Goal: Task Accomplishment & Management: Use online tool/utility

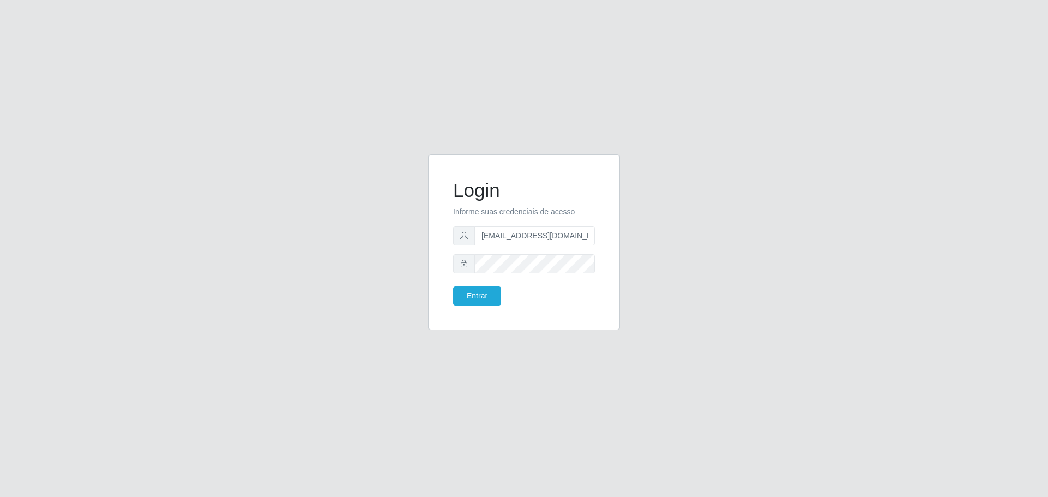
click at [453, 286] on button "Entrar" at bounding box center [477, 295] width 48 height 19
click at [481, 291] on button "Entrar" at bounding box center [477, 295] width 48 height 19
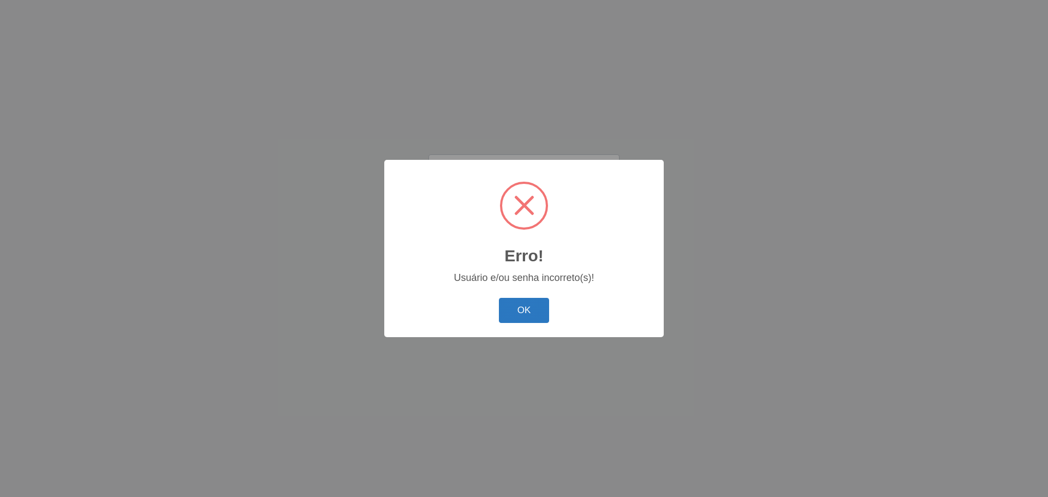
click at [520, 313] on button "OK" at bounding box center [524, 311] width 51 height 26
drag, startPoint x: 529, startPoint y: 308, endPoint x: 531, endPoint y: 283, distance: 25.2
click at [529, 308] on button "OK" at bounding box center [524, 311] width 51 height 26
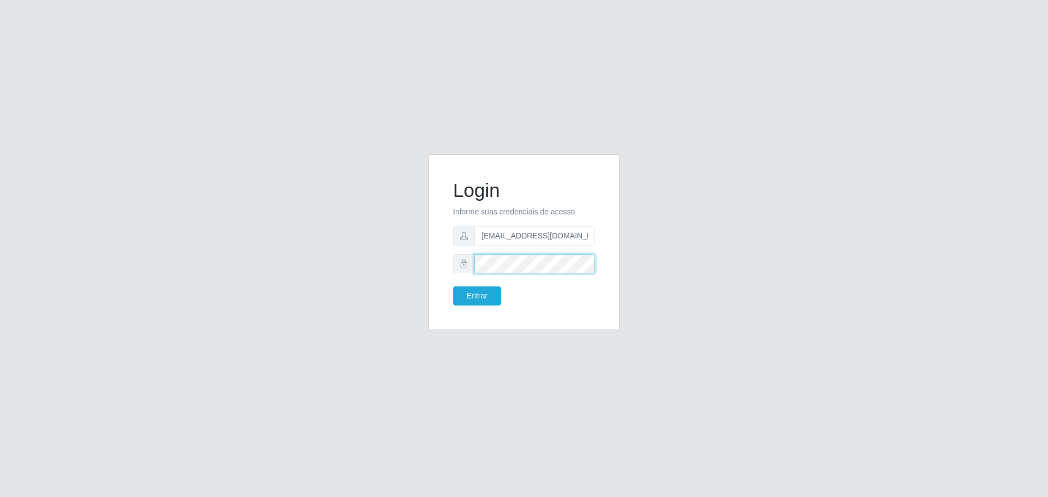
click at [453, 286] on button "Entrar" at bounding box center [477, 295] width 48 height 19
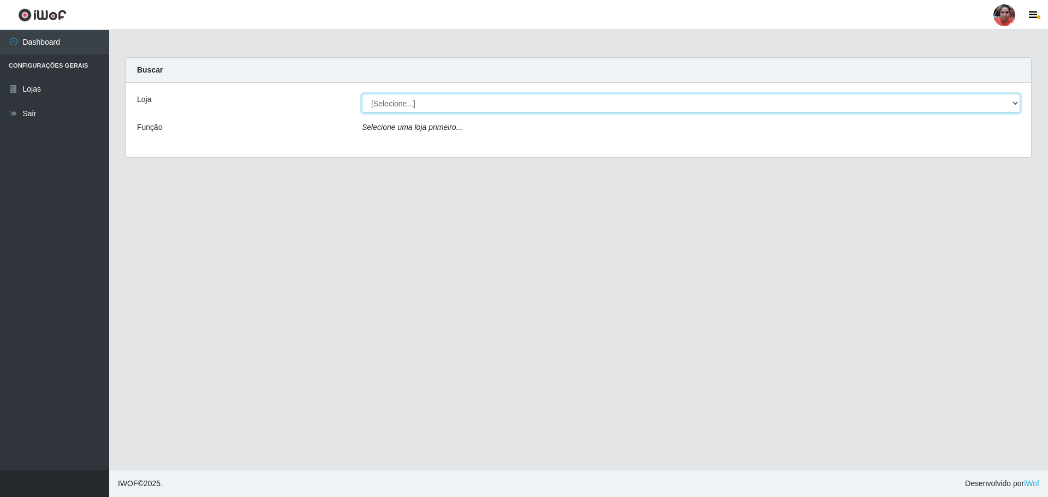
drag, startPoint x: 760, startPoint y: 104, endPoint x: 756, endPoint y: 109, distance: 5.8
click at [760, 104] on select "[Selecione...] Mar Vermelho - Loja 05" at bounding box center [691, 103] width 658 height 19
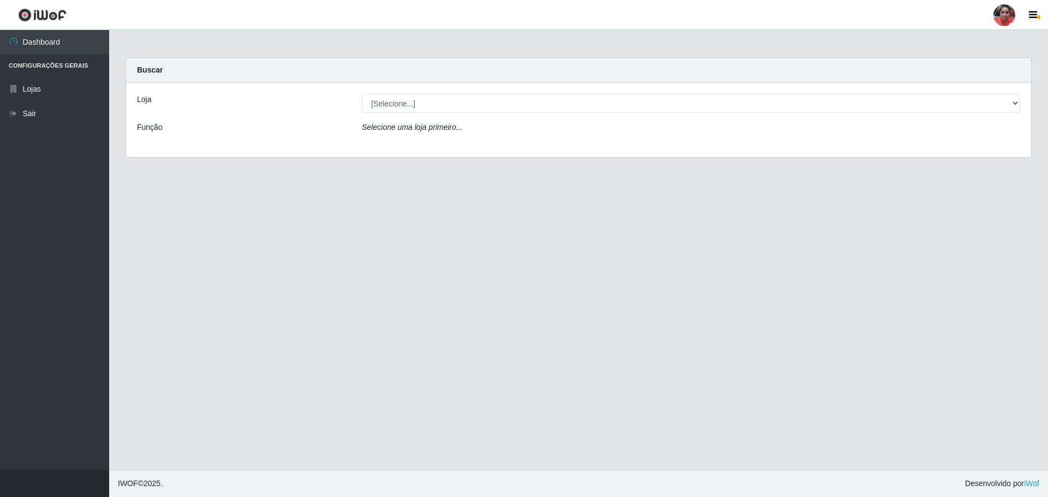
click at [720, 150] on div "Loja [Selecione...] Mar Vermelho - Loja 05 Função Selecione uma loja primeiro..." at bounding box center [578, 120] width 905 height 74
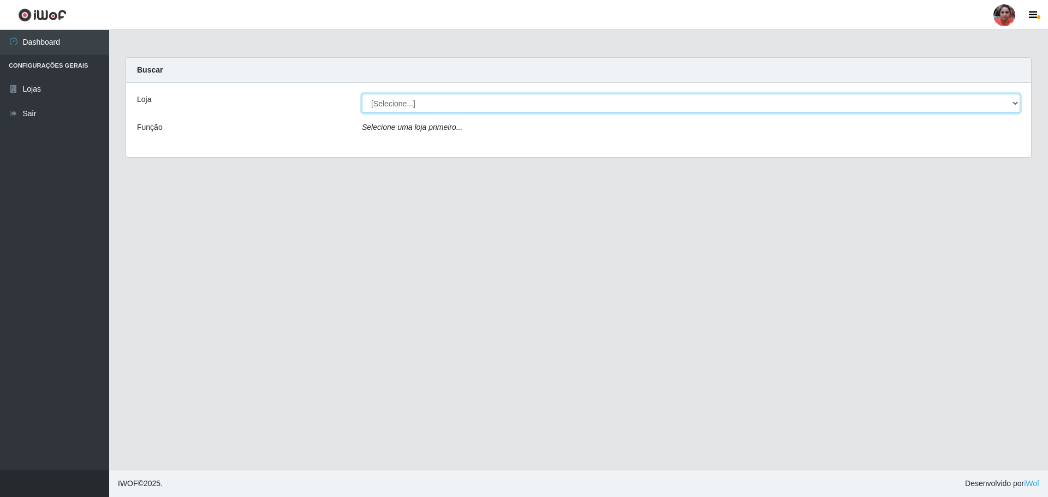
drag, startPoint x: 707, startPoint y: 104, endPoint x: 704, endPoint y: 111, distance: 8.1
click at [707, 104] on select "[Selecione...] Mar Vermelho - Loja 05" at bounding box center [691, 103] width 658 height 19
select select "252"
click at [362, 94] on select "[Selecione...] Mar Vermelho - Loja 05" at bounding box center [691, 103] width 658 height 19
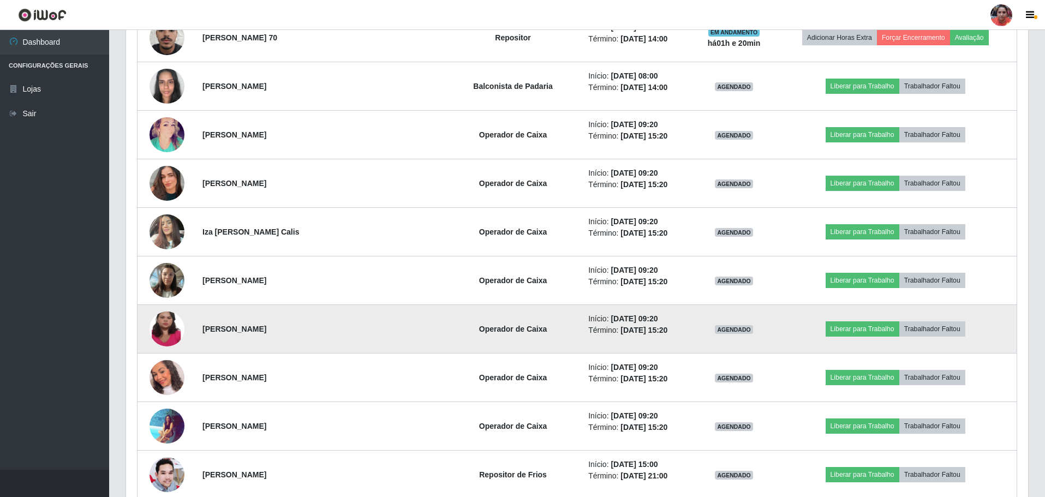
scroll to position [818, 0]
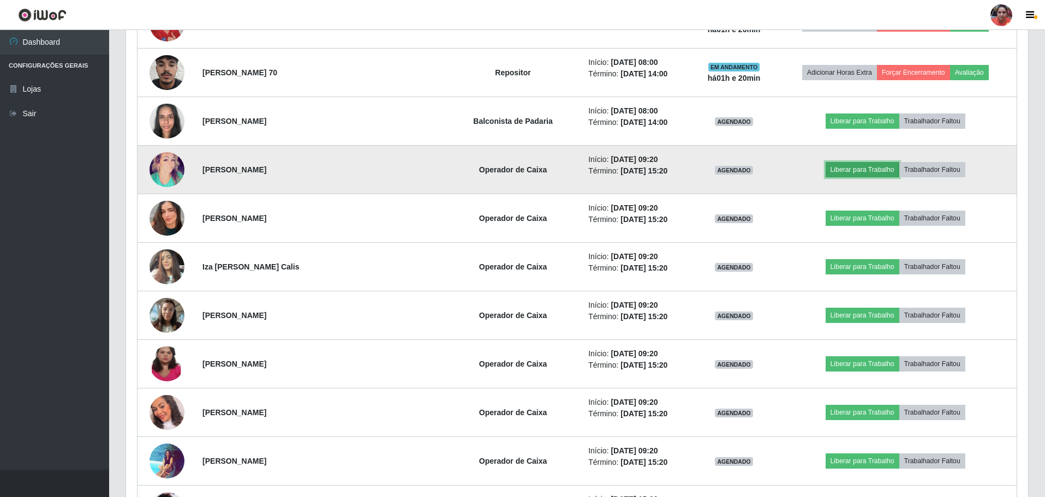
click at [864, 173] on button "Liberar para Trabalho" at bounding box center [863, 169] width 74 height 15
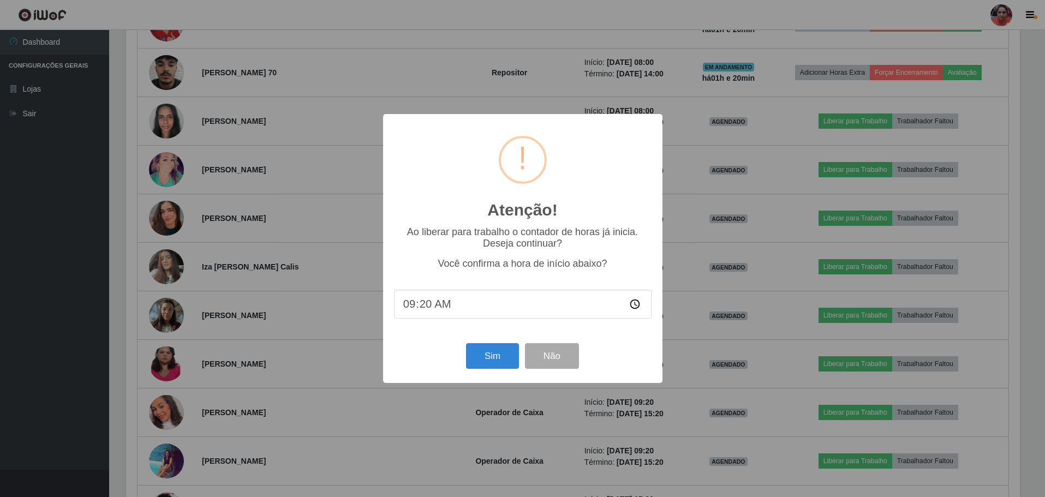
scroll to position [226, 897]
click at [484, 357] on button "Sim" at bounding box center [493, 356] width 53 height 26
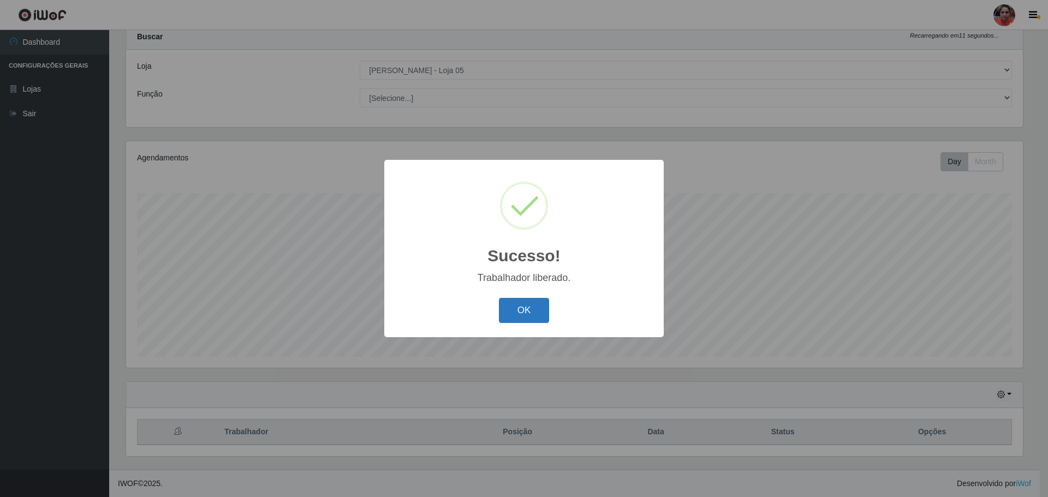
click at [531, 315] on button "OK" at bounding box center [524, 311] width 51 height 26
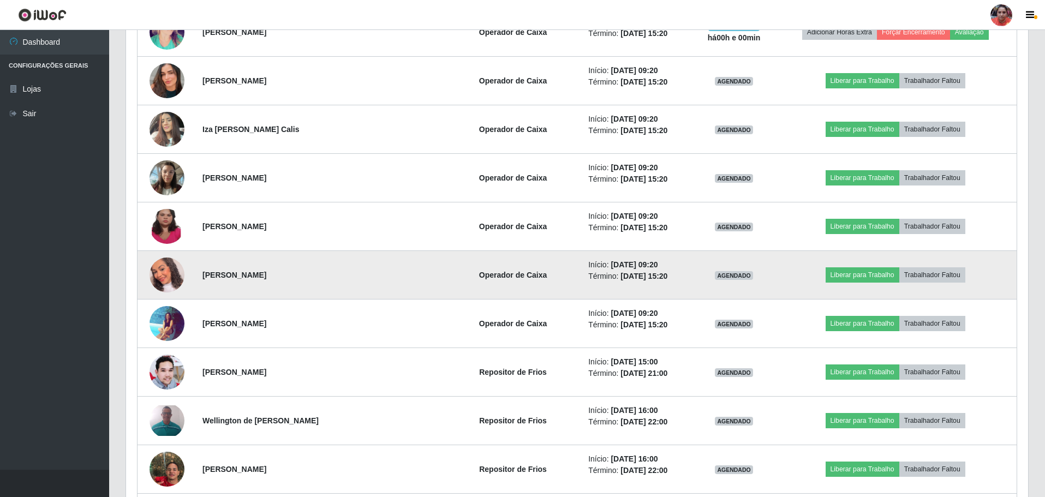
scroll to position [961, 0]
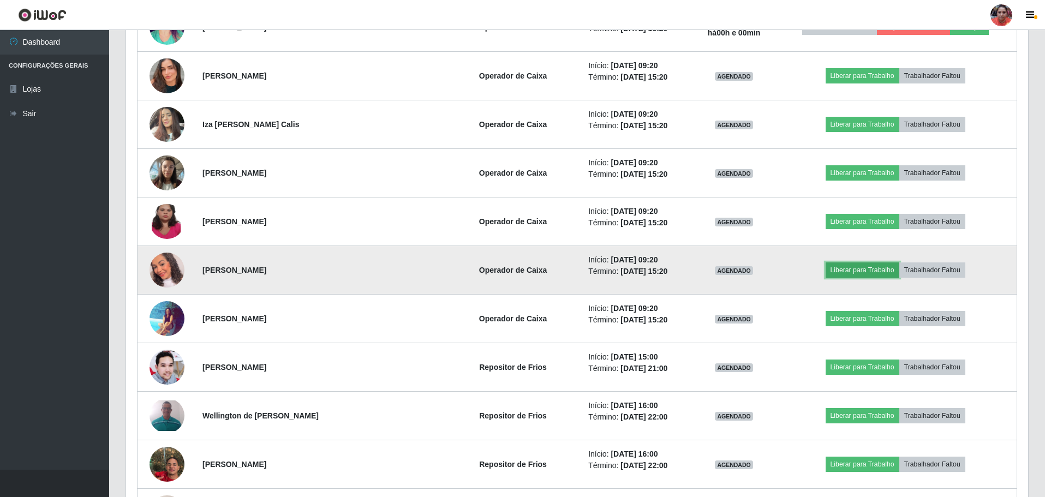
click at [847, 270] on button "Liberar para Trabalho" at bounding box center [863, 269] width 74 height 15
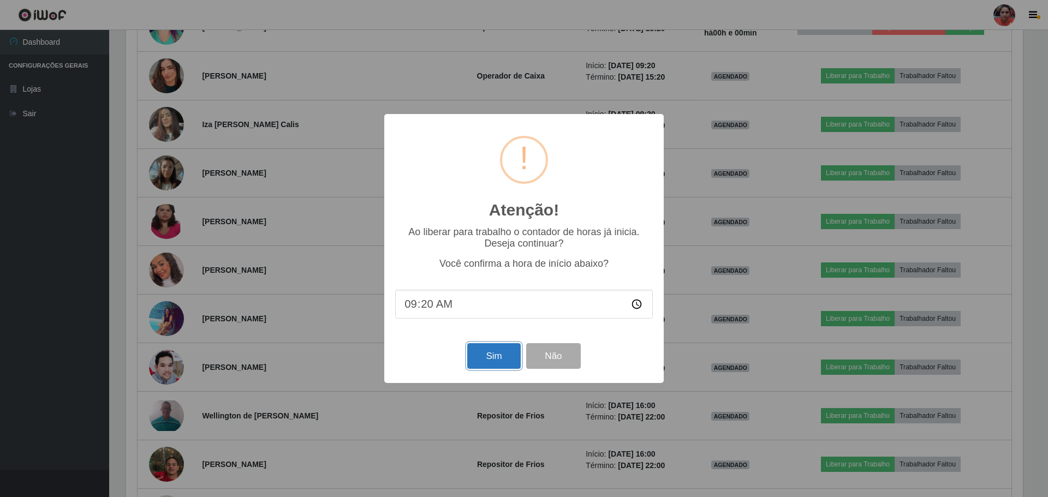
click at [482, 350] on button "Sim" at bounding box center [493, 356] width 53 height 26
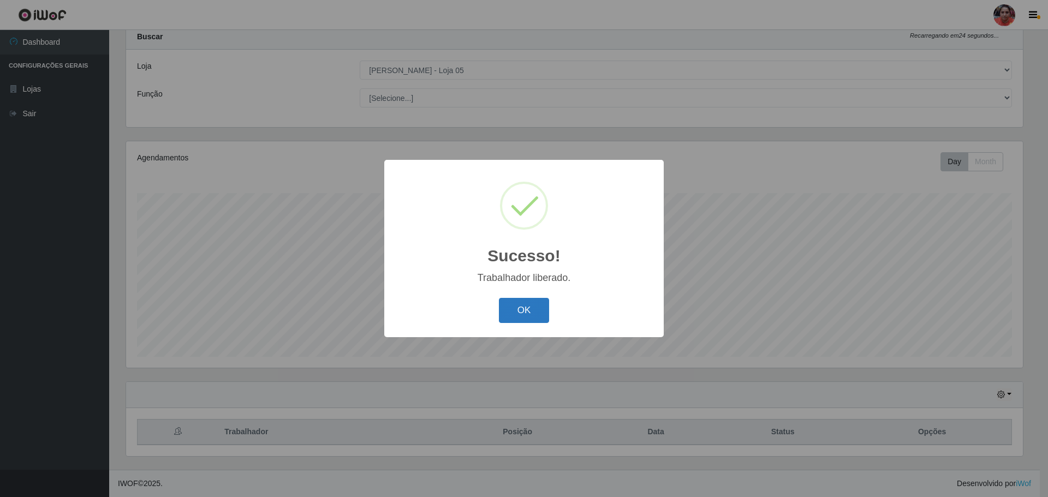
click at [511, 304] on button "OK" at bounding box center [524, 311] width 51 height 26
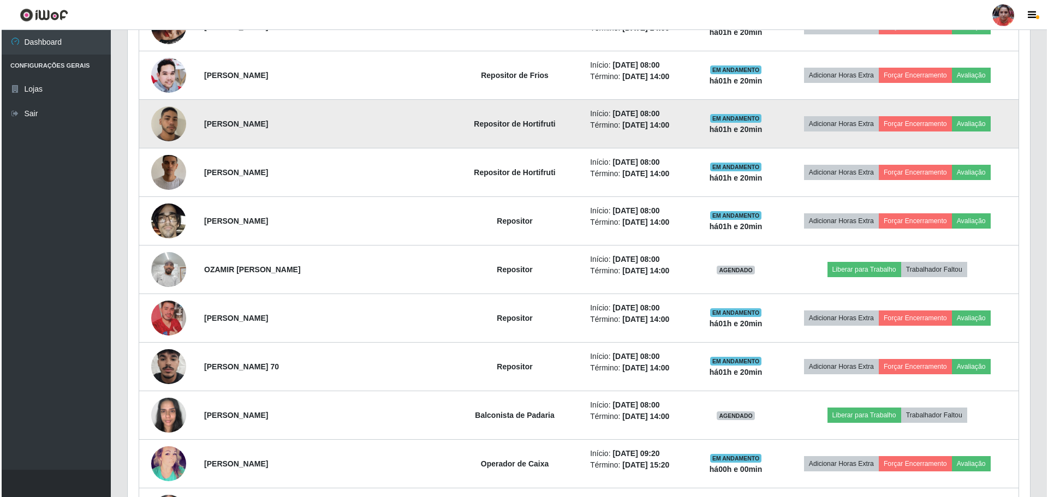
scroll to position [797, 0]
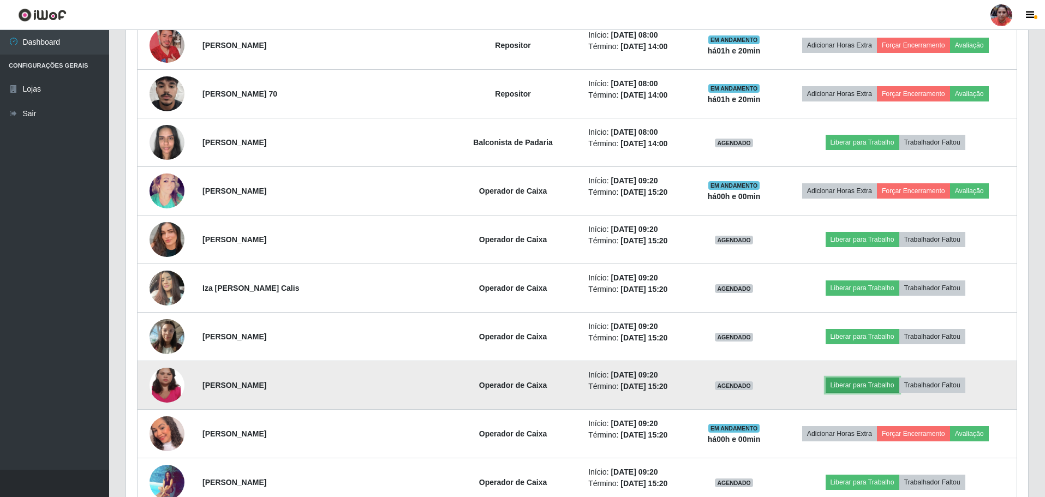
click at [841, 384] on button "Liberar para Trabalho" at bounding box center [863, 385] width 74 height 15
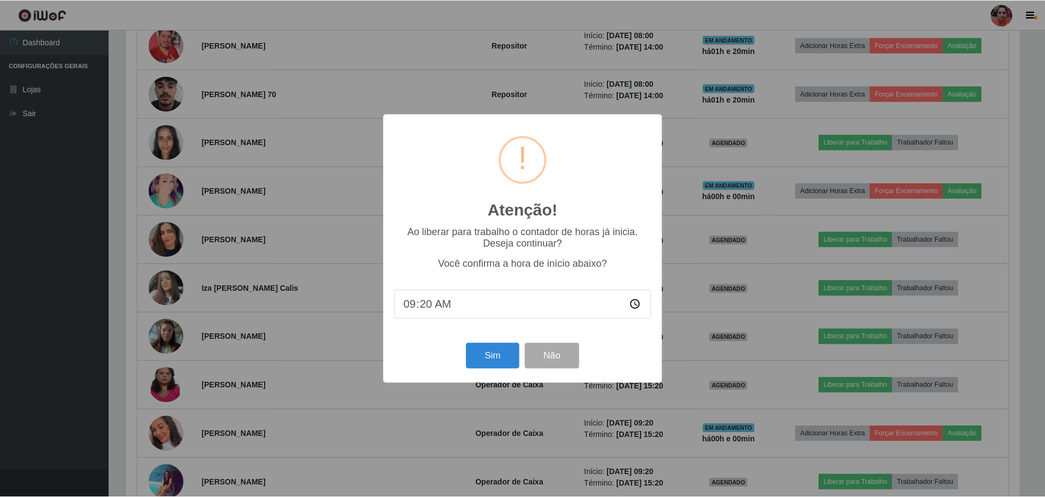
scroll to position [226, 897]
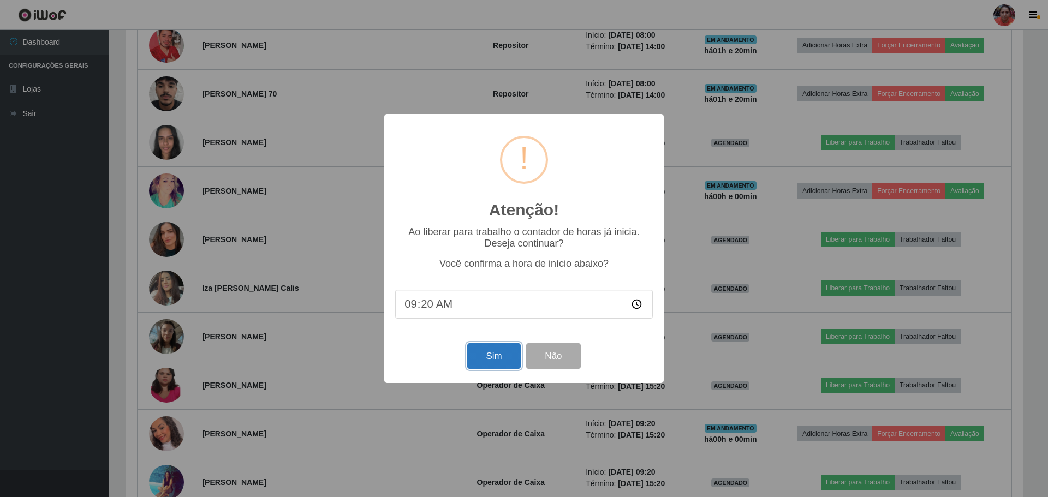
click at [486, 361] on button "Sim" at bounding box center [493, 356] width 53 height 26
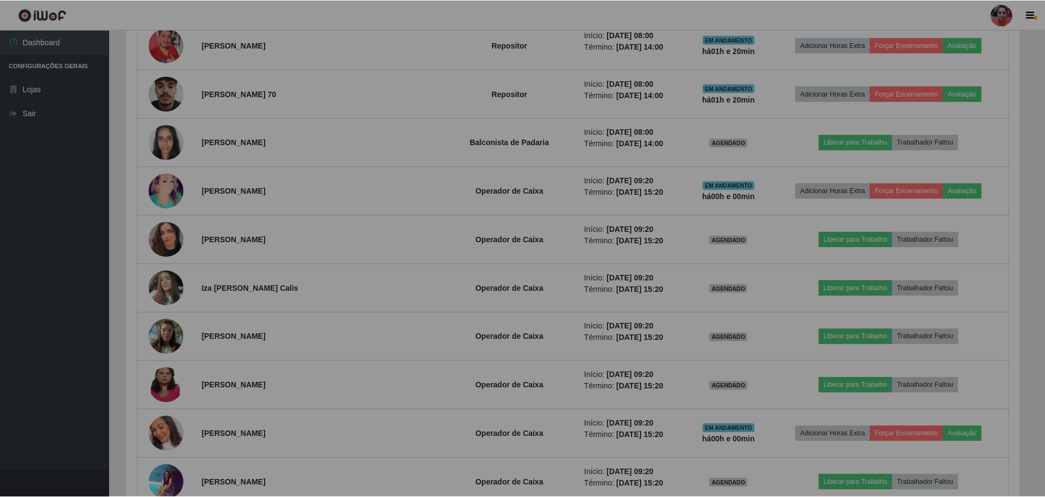
scroll to position [0, 0]
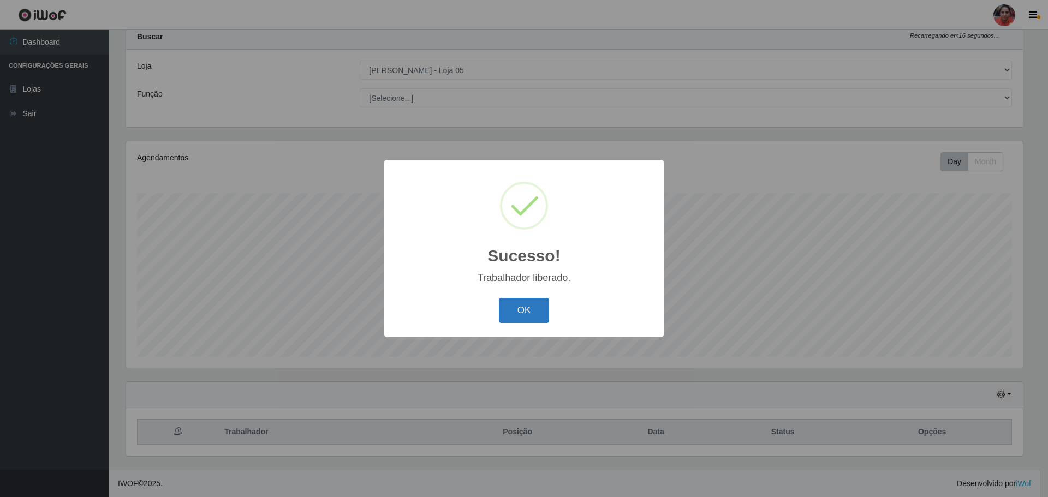
click at [513, 320] on button "OK" at bounding box center [524, 311] width 51 height 26
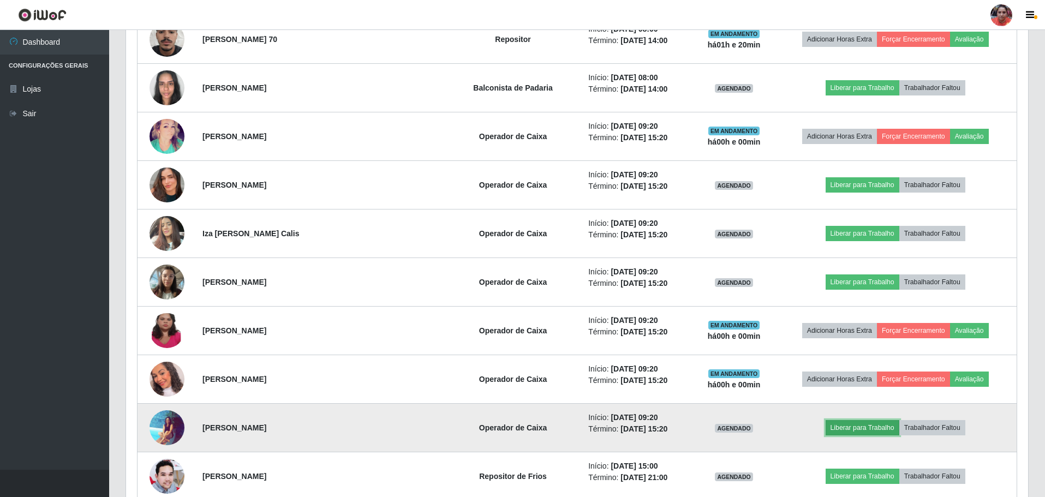
click at [845, 425] on button "Liberar para Trabalho" at bounding box center [863, 427] width 74 height 15
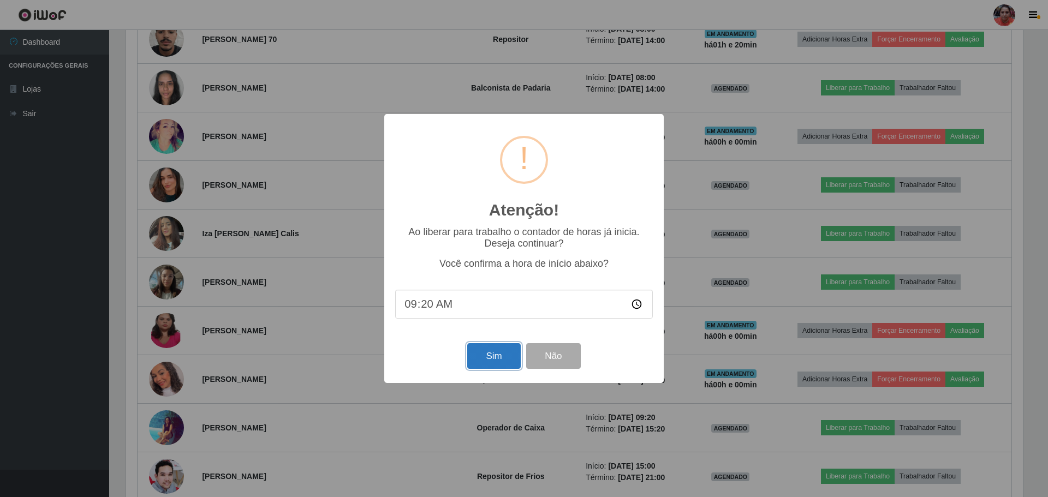
click at [481, 352] on button "Sim" at bounding box center [493, 356] width 53 height 26
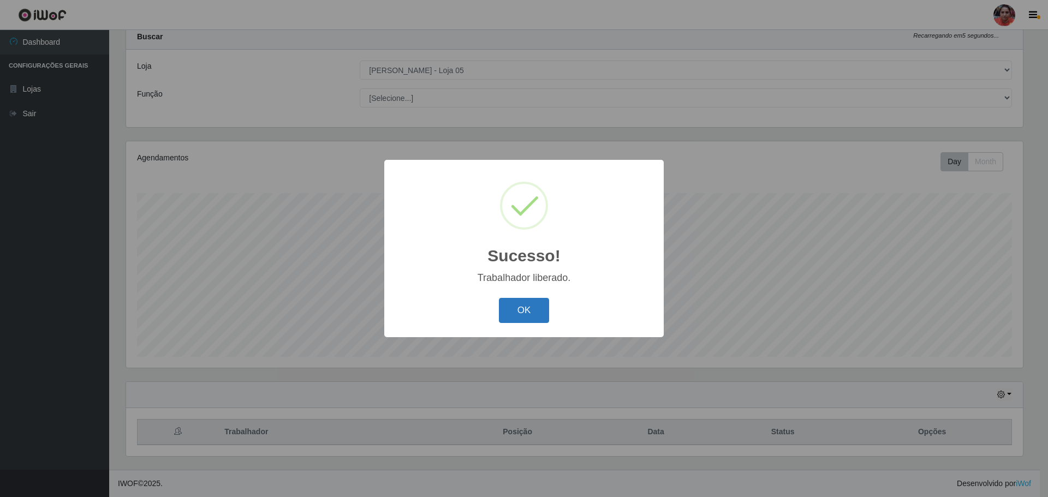
click at [528, 311] on button "OK" at bounding box center [524, 311] width 51 height 26
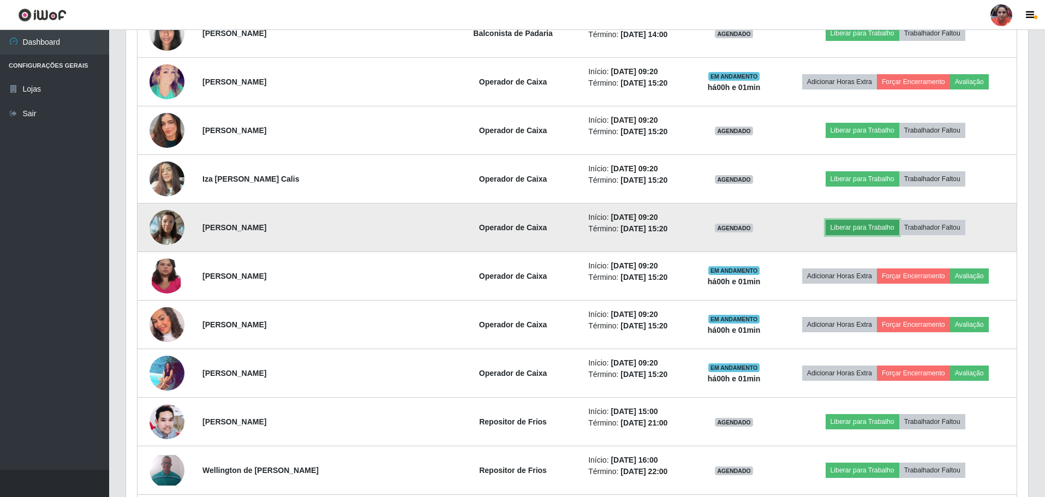
click at [838, 229] on button "Liberar para Trabalho" at bounding box center [863, 227] width 74 height 15
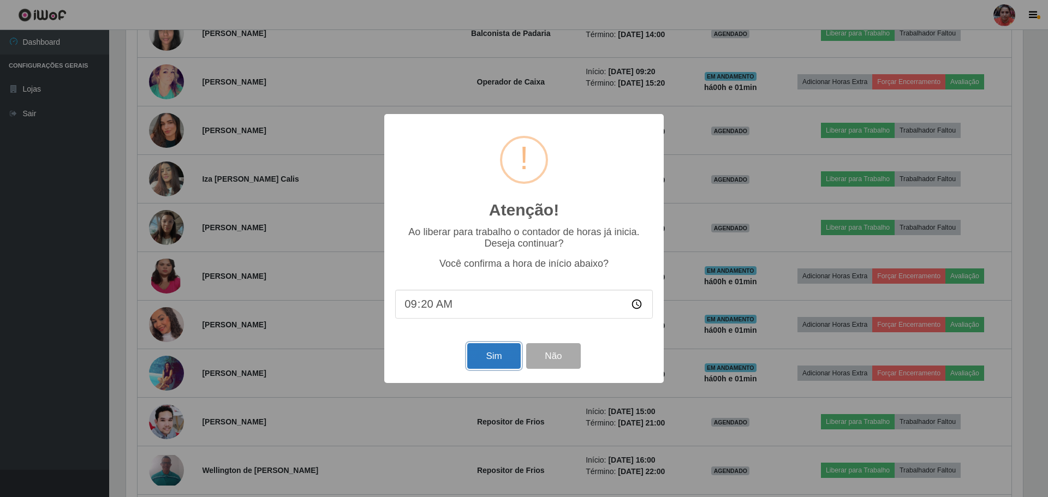
click at [492, 355] on button "Sim" at bounding box center [493, 356] width 53 height 26
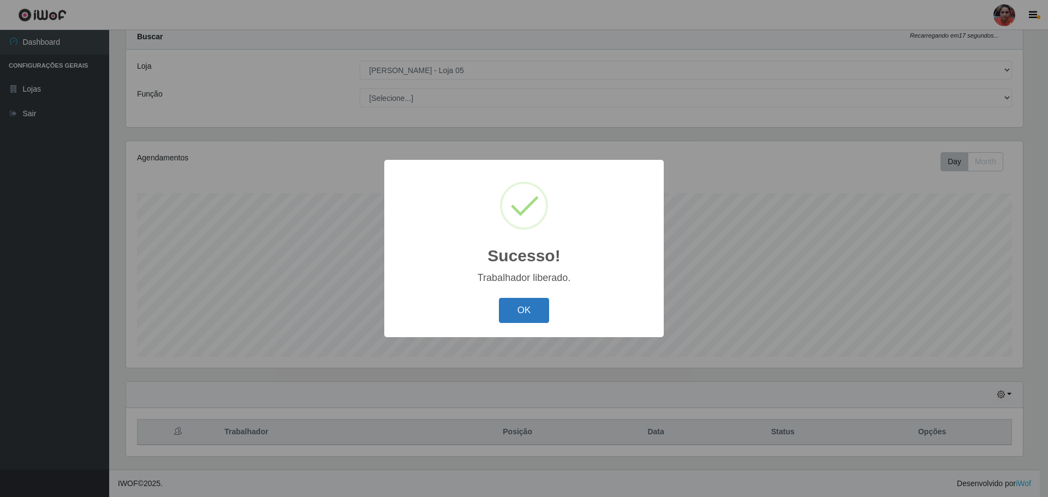
click at [534, 312] on button "OK" at bounding box center [524, 311] width 51 height 26
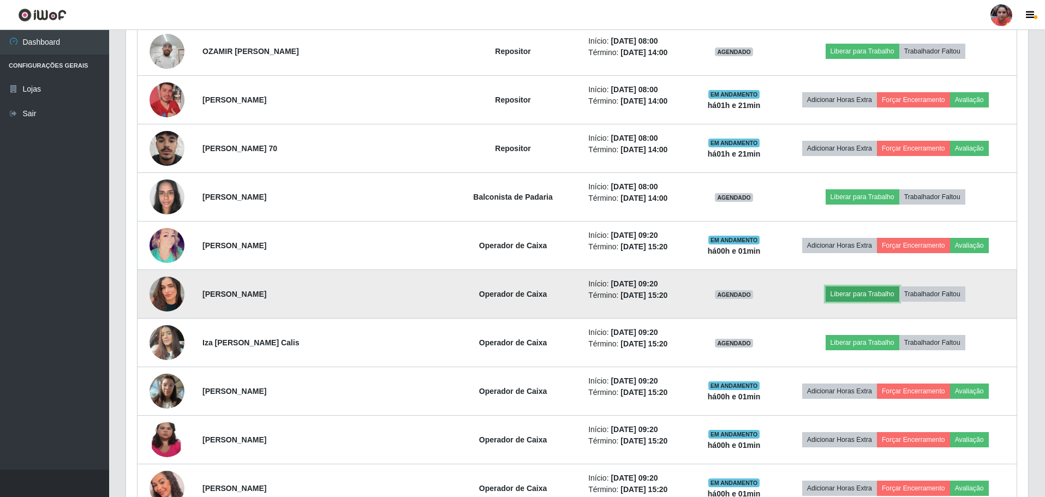
click at [833, 292] on button "Liberar para Trabalho" at bounding box center [863, 293] width 74 height 15
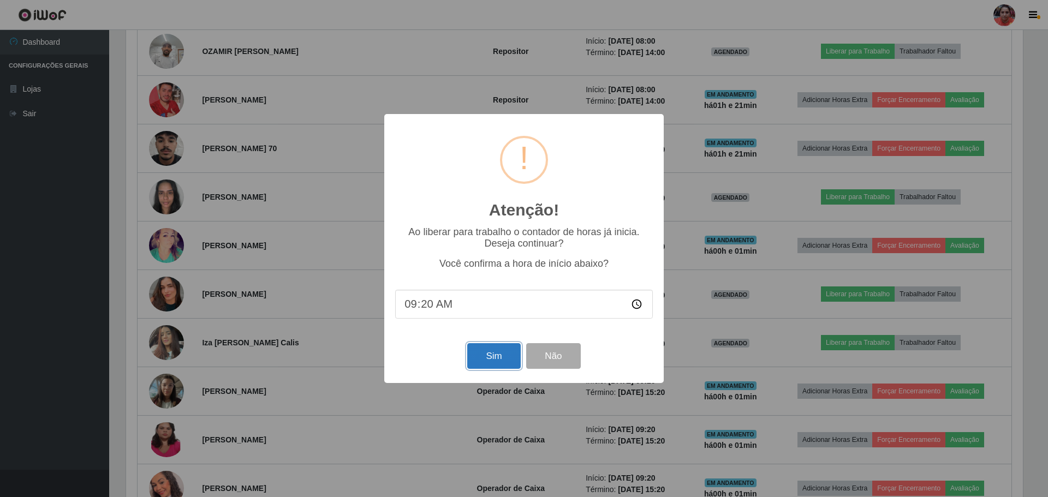
click at [479, 358] on button "Sim" at bounding box center [493, 356] width 53 height 26
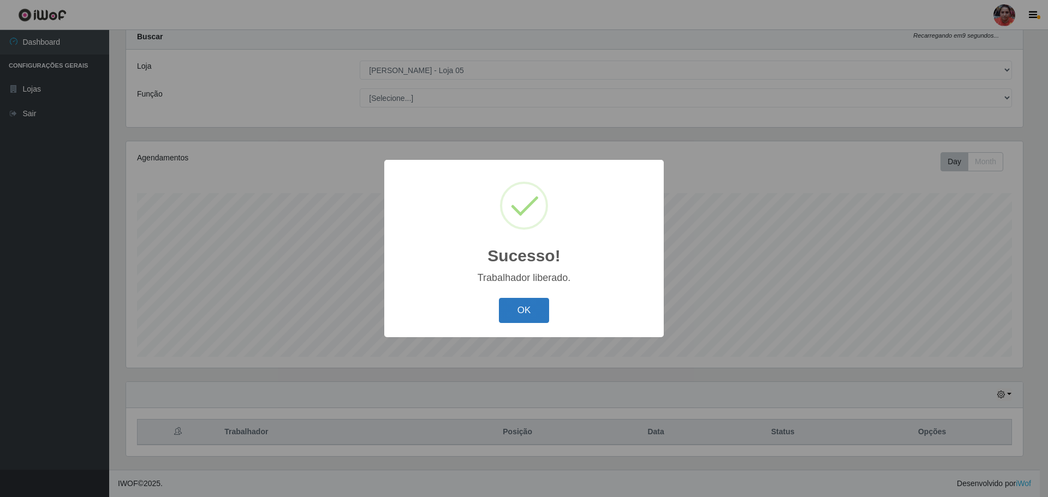
click at [522, 321] on button "OK" at bounding box center [524, 311] width 51 height 26
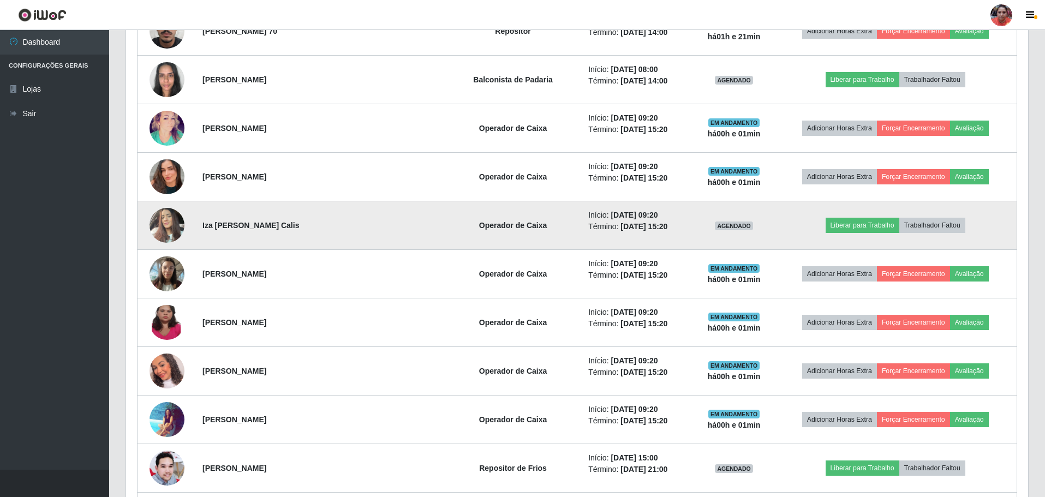
scroll to position [852, 0]
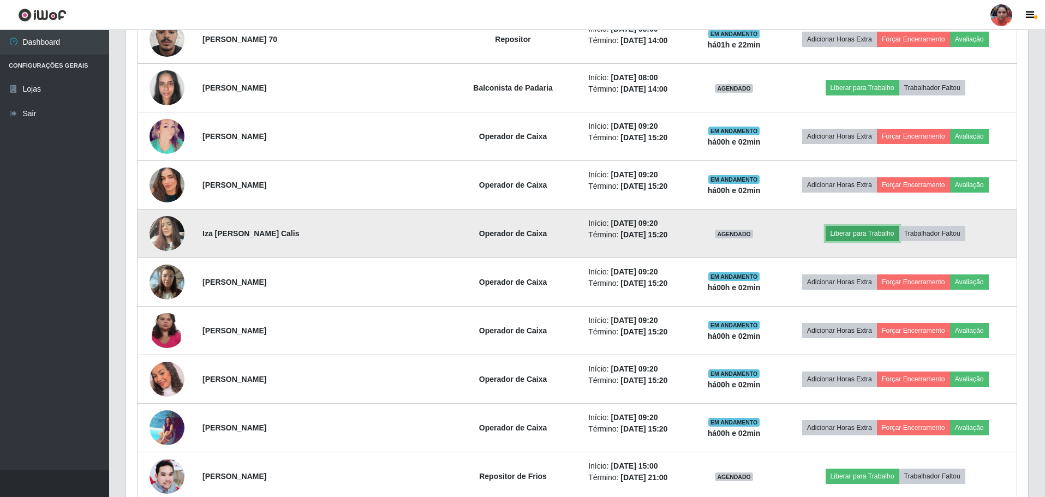
click at [859, 235] on button "Liberar para Trabalho" at bounding box center [863, 233] width 74 height 15
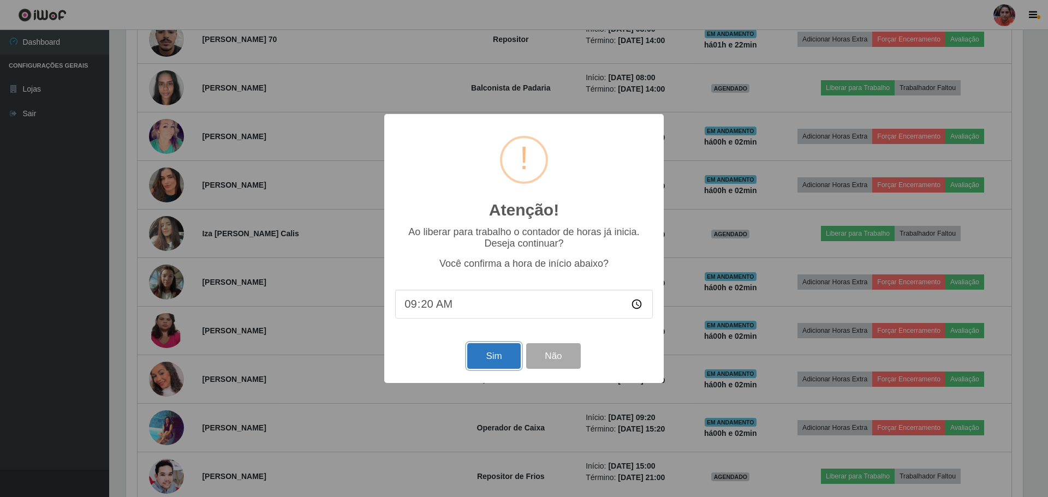
click at [492, 364] on button "Sim" at bounding box center [493, 356] width 53 height 26
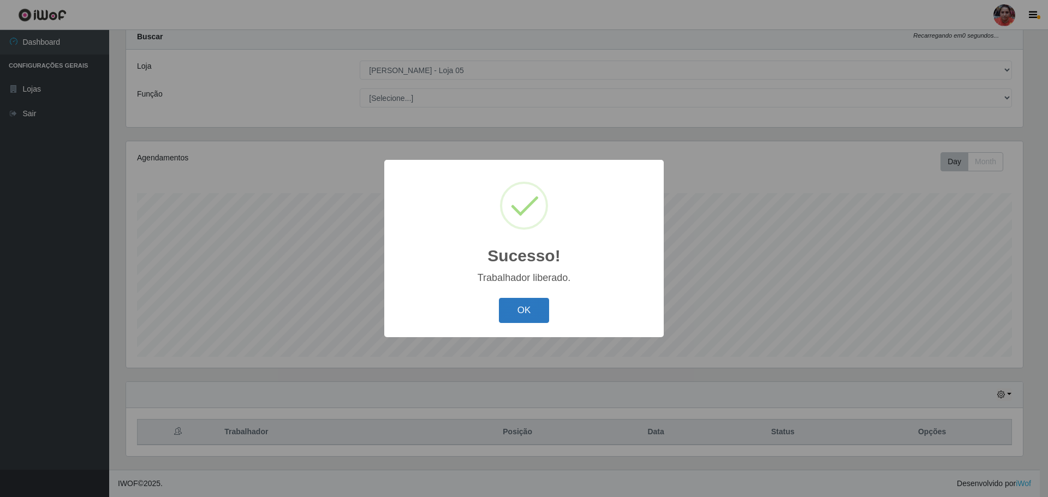
click at [539, 317] on button "OK" at bounding box center [524, 311] width 51 height 26
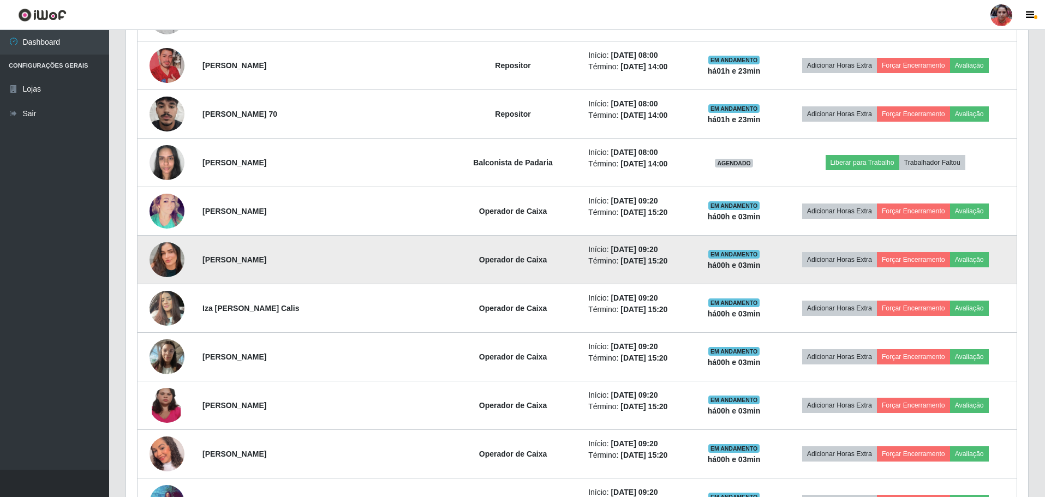
scroll to position [830, 0]
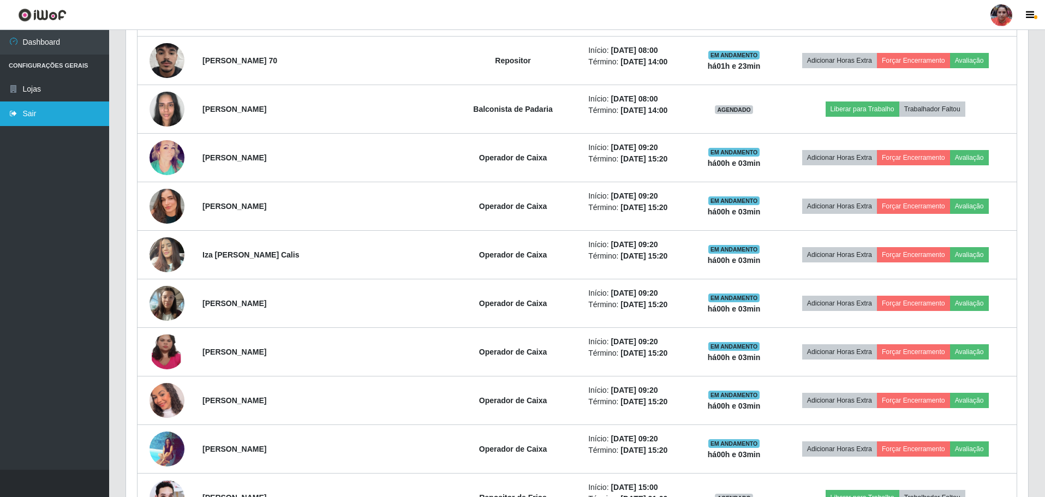
click at [34, 117] on link "Sair" at bounding box center [54, 113] width 109 height 25
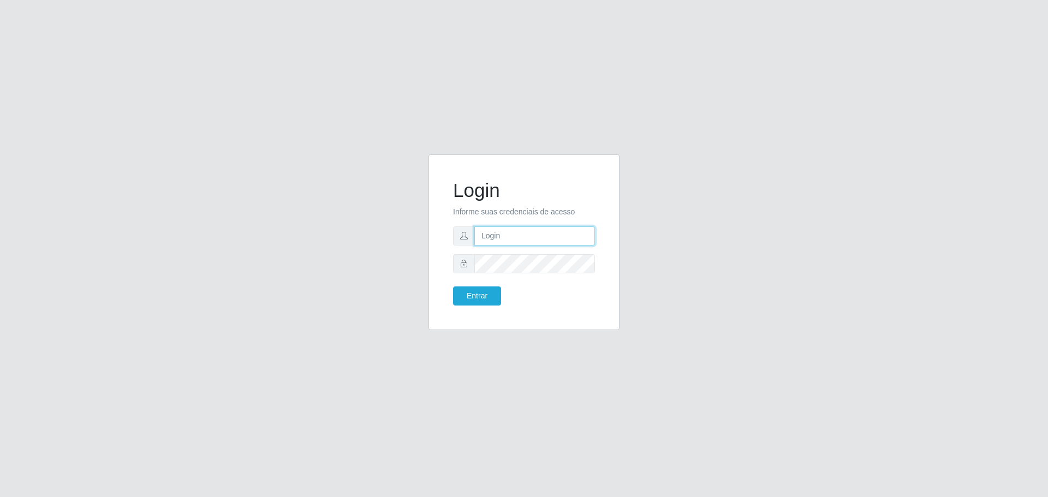
type input "[EMAIL_ADDRESS][DOMAIN_NAME]"
